Goal: Task Accomplishment & Management: Manage account settings

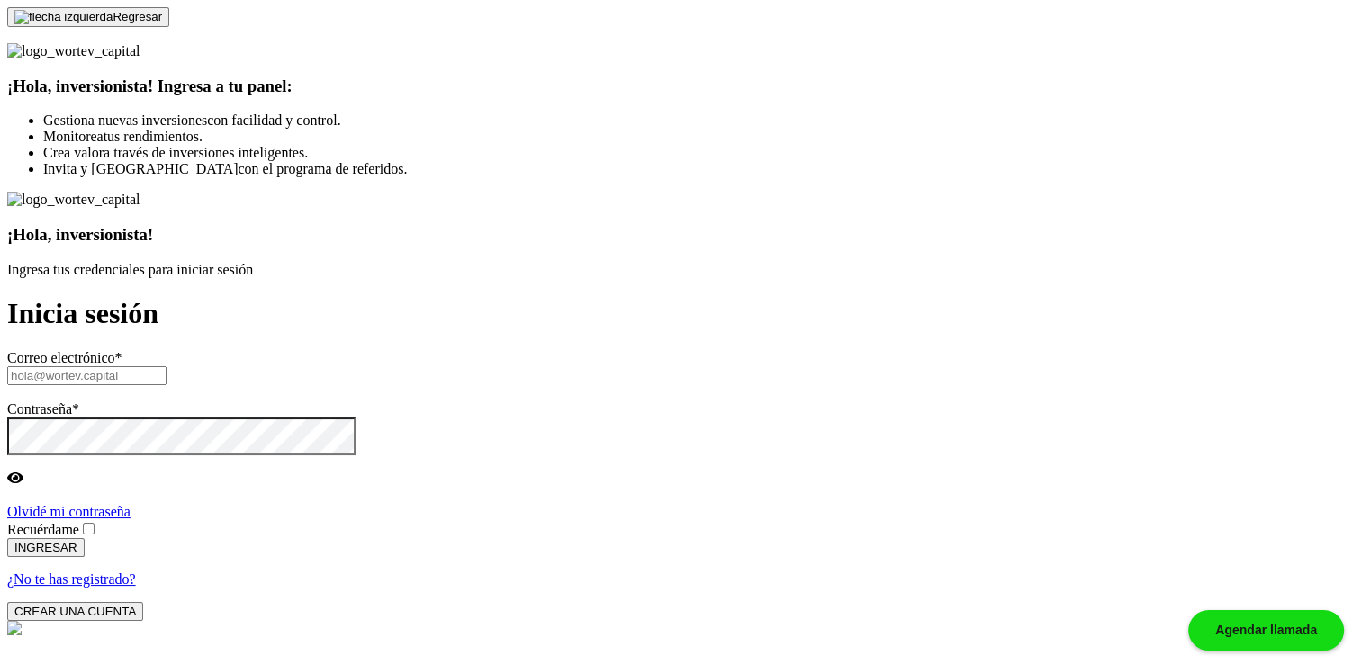
click at [167, 366] on input "text" at bounding box center [86, 375] width 159 height 19
paste input "[EMAIL_ADDRESS][DOMAIN_NAME]"
type input "[EMAIL_ADDRESS][DOMAIN_NAME]"
click at [97, 522] on span at bounding box center [97, 529] width 0 height 15
click at [95, 523] on input "Recuérdame" at bounding box center [89, 529] width 12 height 12
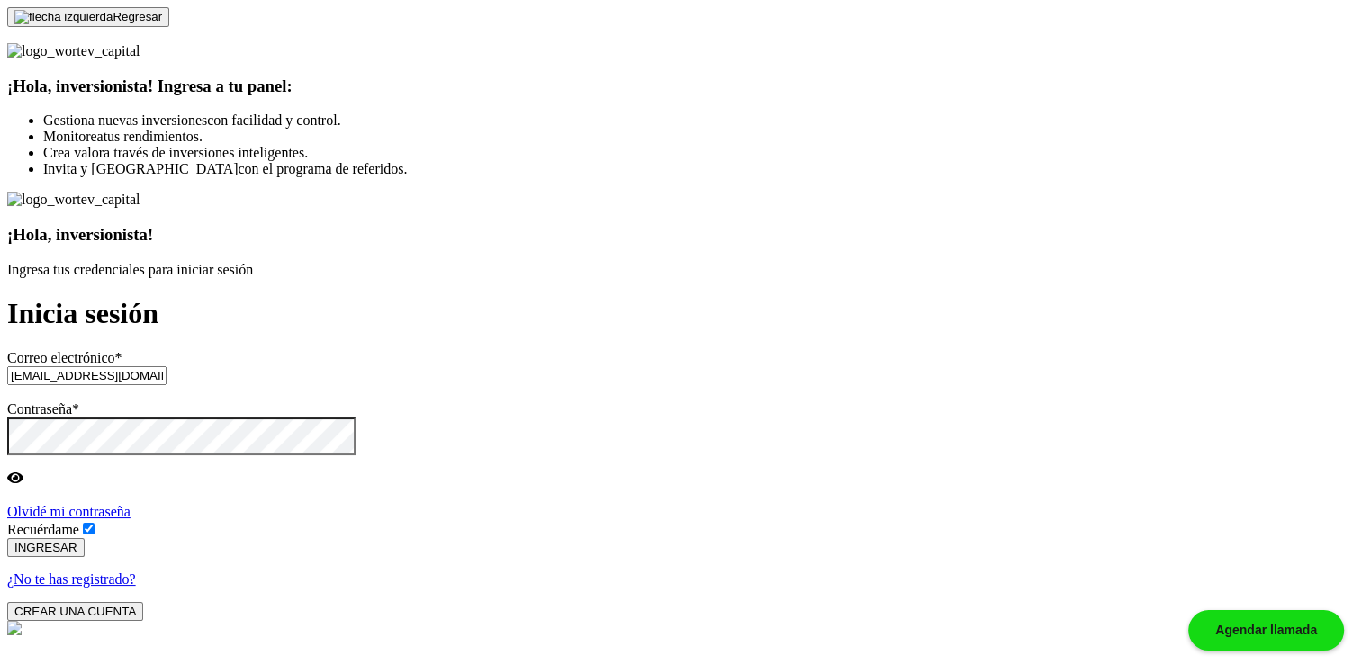
click at [85, 538] on button "INGRESAR" at bounding box center [45, 547] width 77 height 19
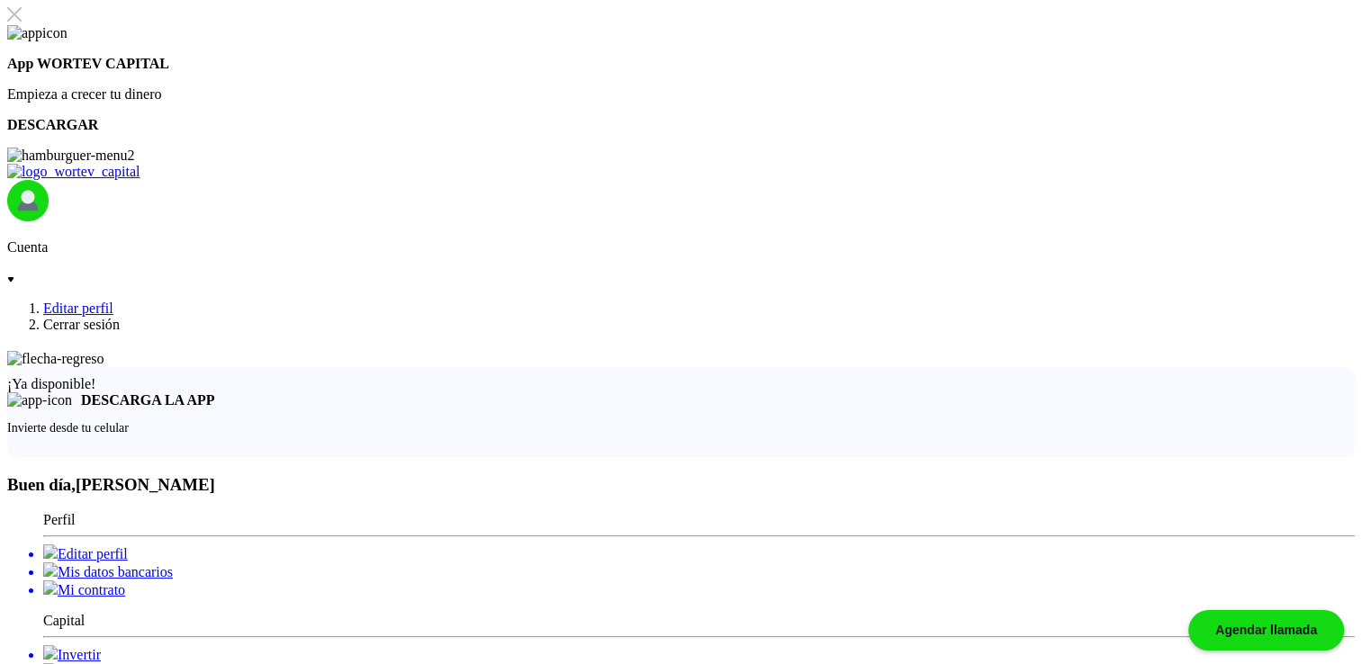
click at [206, 545] on li "Editar perfil" at bounding box center [699, 554] width 1312 height 18
select select "Hombre"
select select "Secundaria"
select select "AG"
select select "BBVA Bancomer"
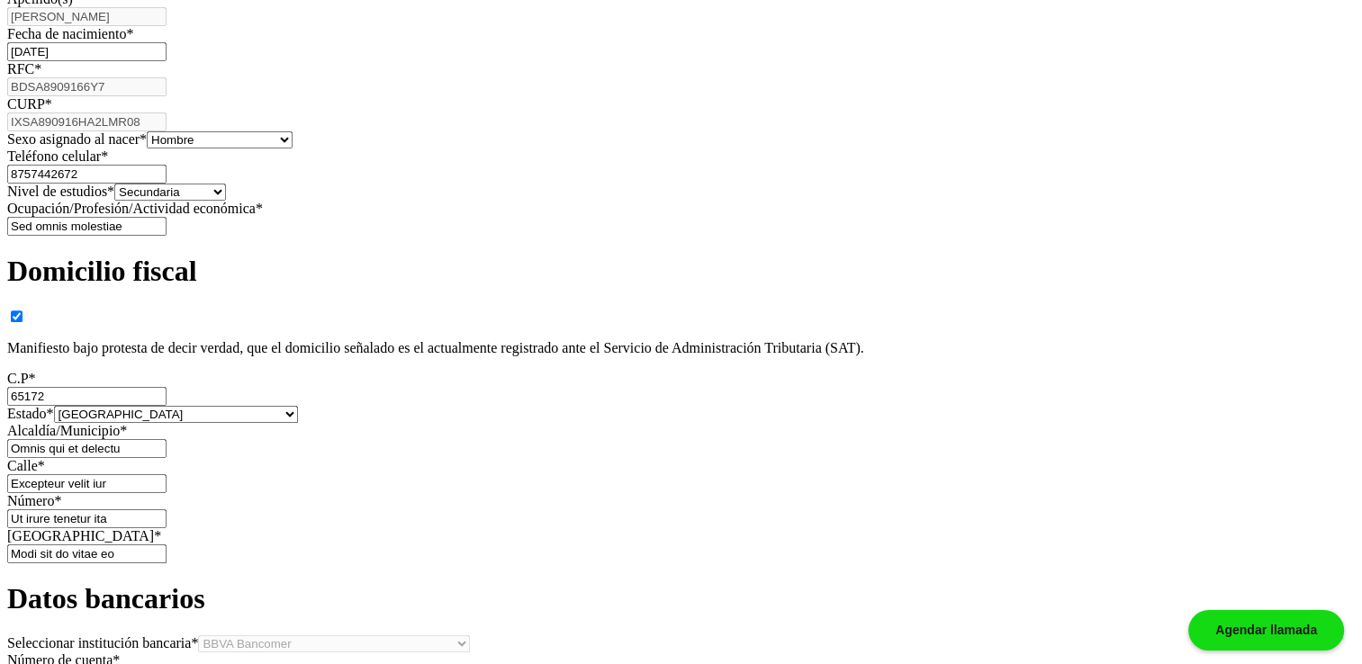
scroll to position [1680, 0]
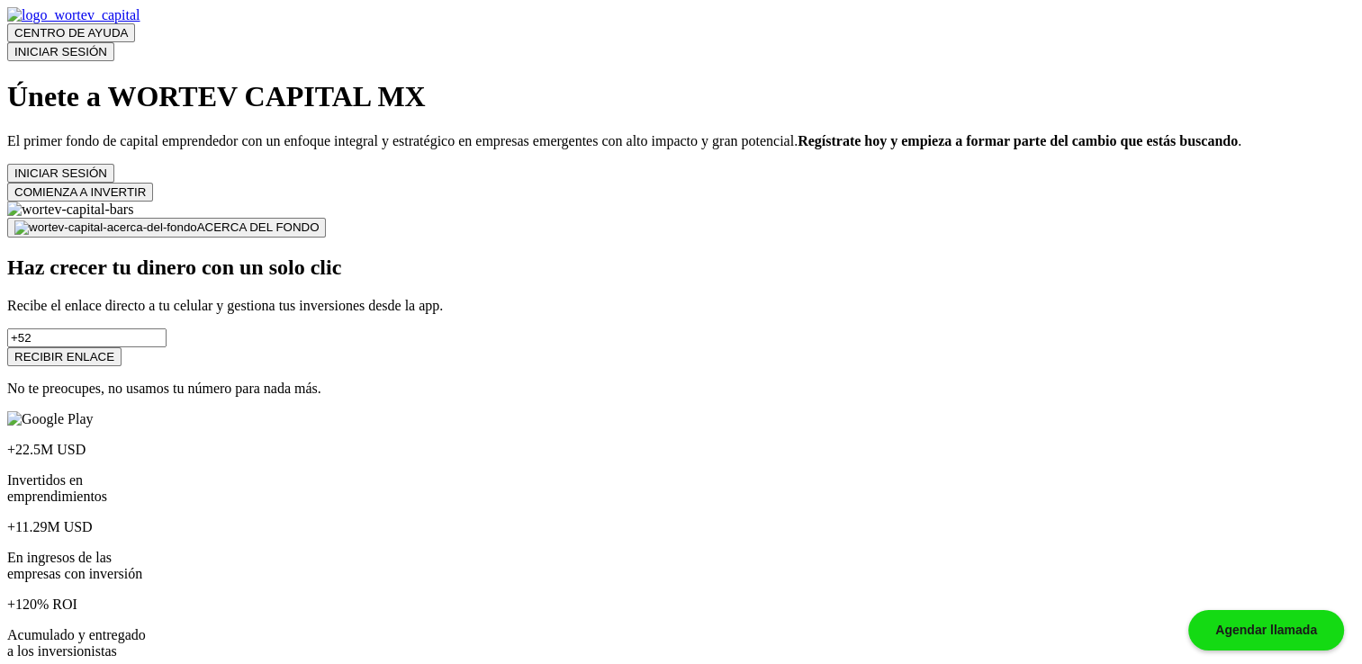
click at [114, 43] on button "INICIAR SESIÓN" at bounding box center [60, 51] width 107 height 19
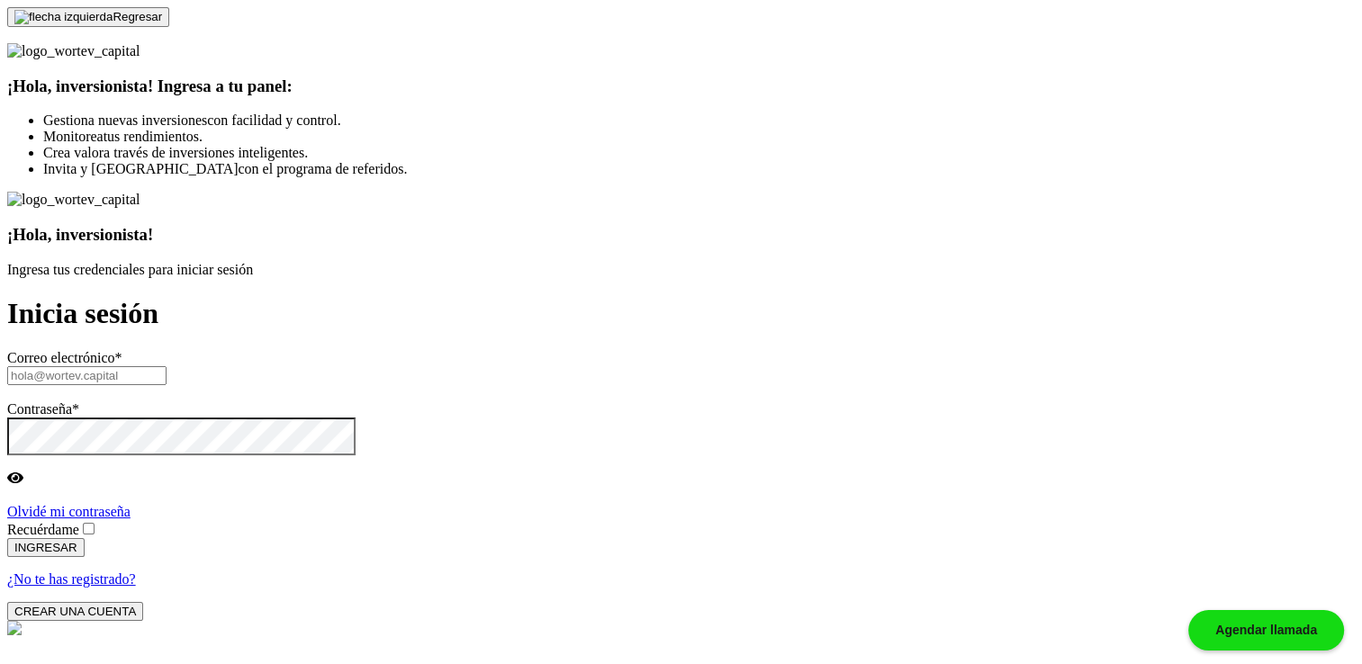
click at [167, 366] on input "text" at bounding box center [86, 375] width 159 height 19
paste input "[EMAIL_ADDRESS][DOMAIN_NAME]"
type input "[EMAIL_ADDRESS][DOMAIN_NAME]"
click at [97, 522] on span at bounding box center [97, 529] width 0 height 15
click at [95, 523] on input "Recuérdame" at bounding box center [89, 529] width 12 height 12
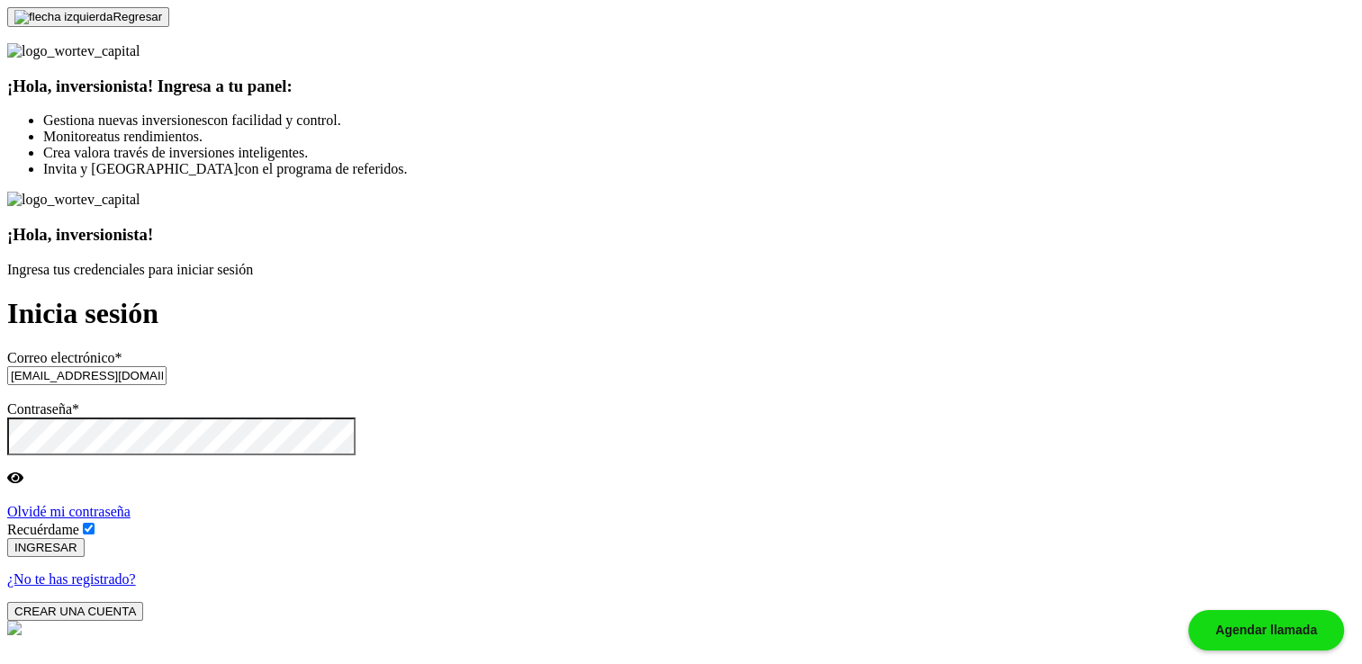
click at [77, 541] on span "INGRESAR" at bounding box center [45, 548] width 63 height 14
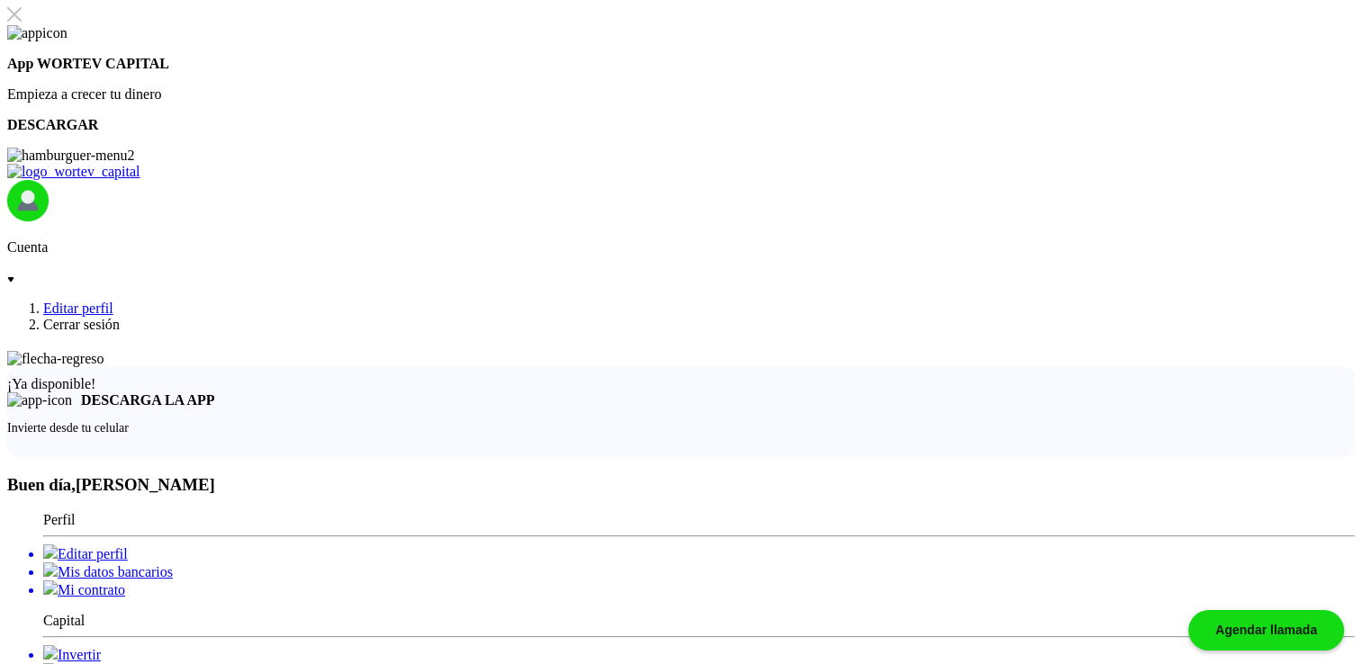
click at [200, 545] on li "Editar perfil" at bounding box center [699, 554] width 1312 height 18
select select "Hombre"
select select "Secundaria"
select select "AG"
select select "BBVA Bancomer"
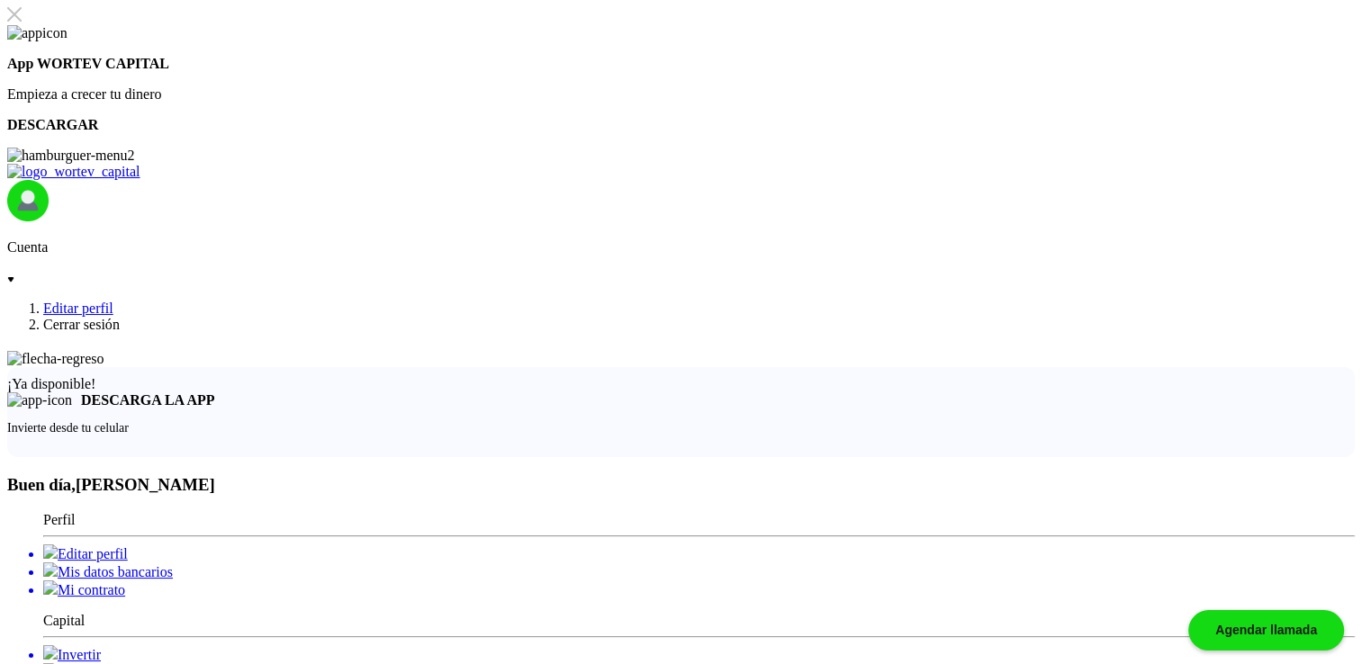
type input "[DATE]"
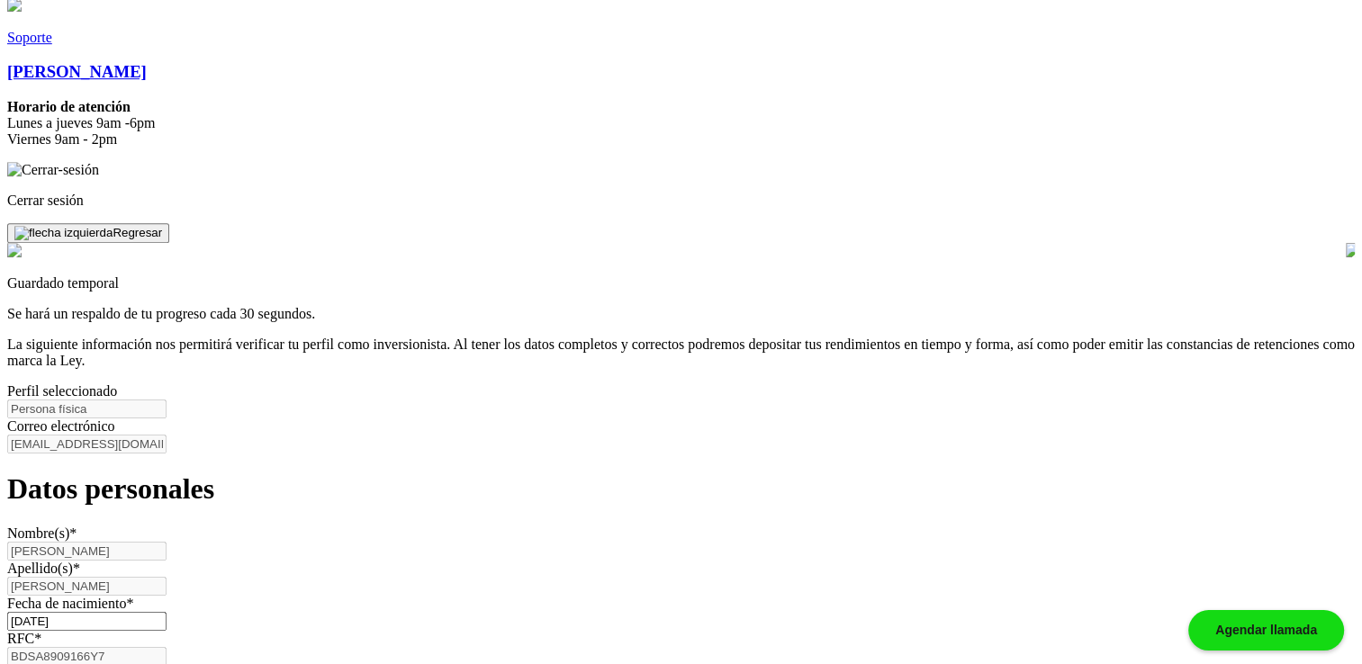
scroll to position [780, 0]
